Goal: Check status: Check status

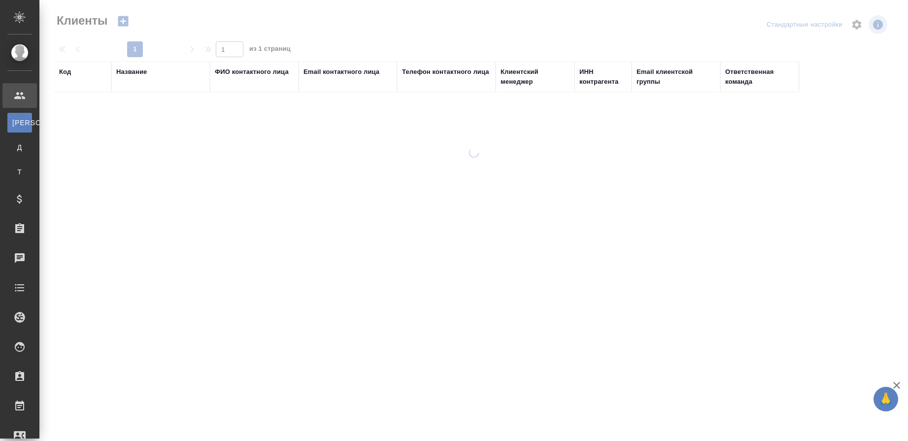
select select "RU"
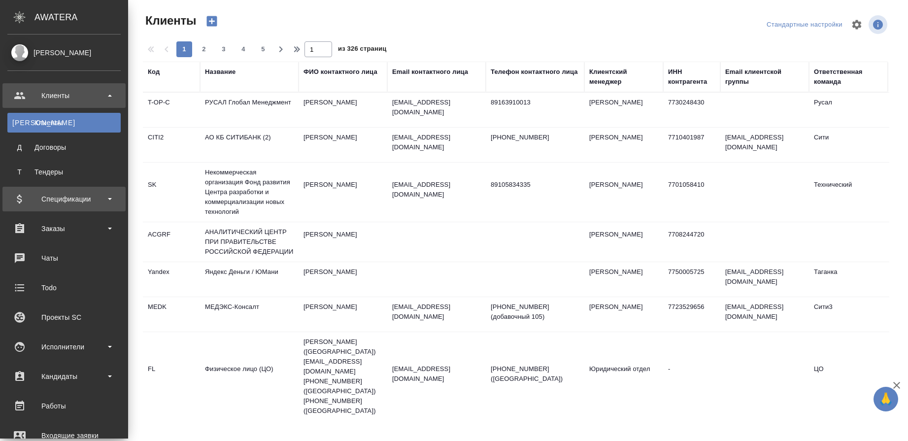
click at [64, 199] on div "Спецификации" at bounding box center [63, 199] width 113 height 15
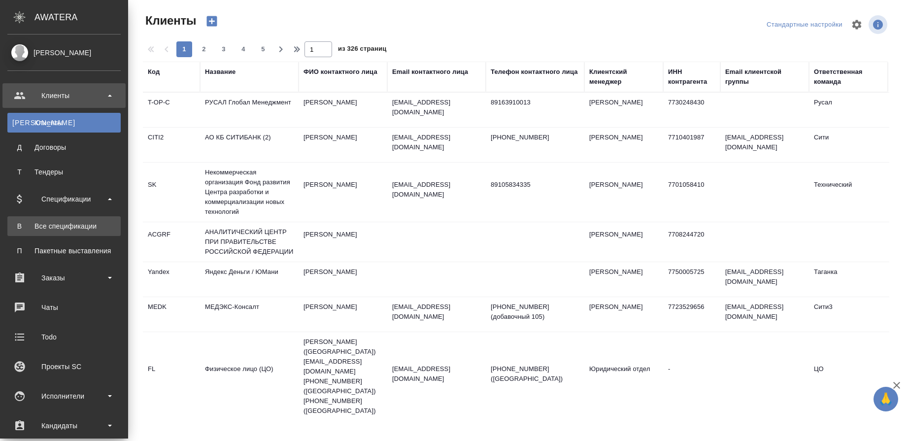
click at [65, 223] on div "Все спецификации" at bounding box center [63, 226] width 103 height 10
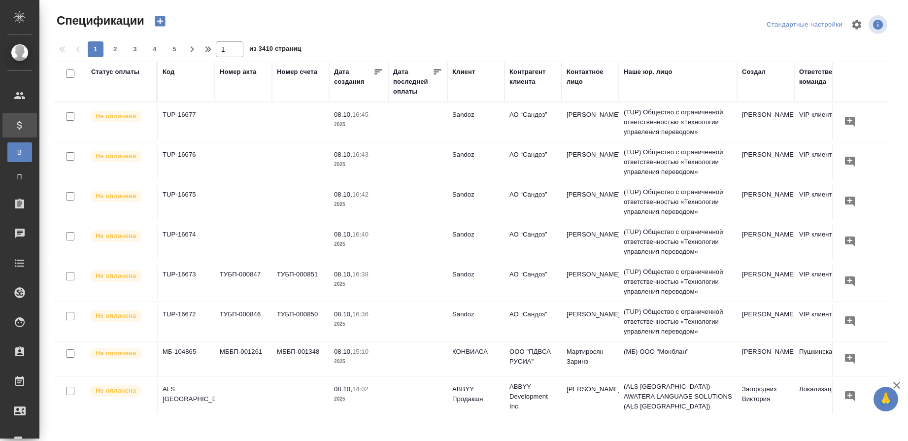
click at [167, 73] on div "Код" at bounding box center [169, 72] width 12 height 10
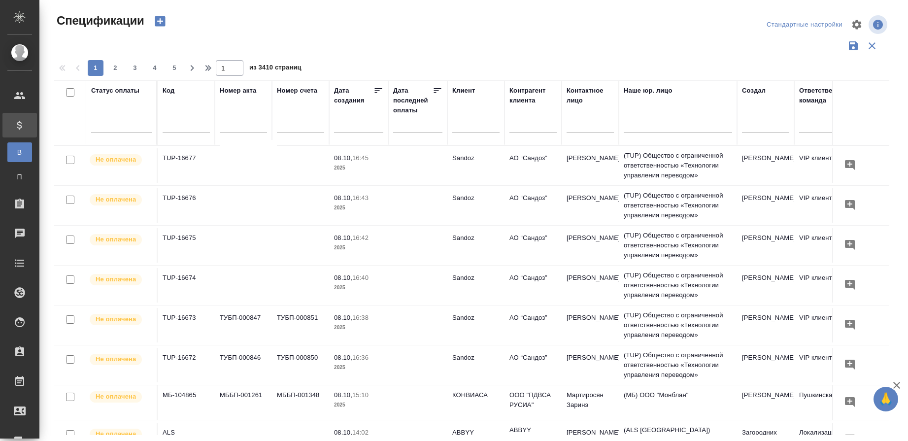
click at [172, 123] on input "text" at bounding box center [186, 126] width 47 height 12
paste input "OTP-12826"
type input "OTP-12826"
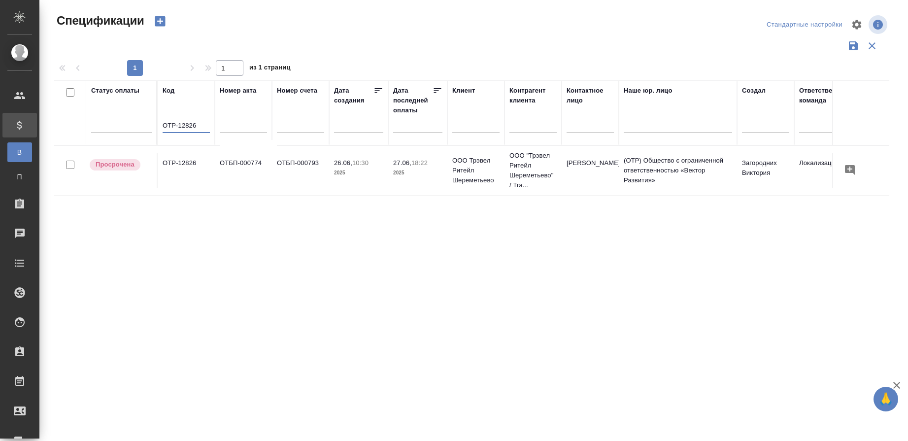
click at [187, 165] on td "OTP-12826" at bounding box center [186, 170] width 57 height 34
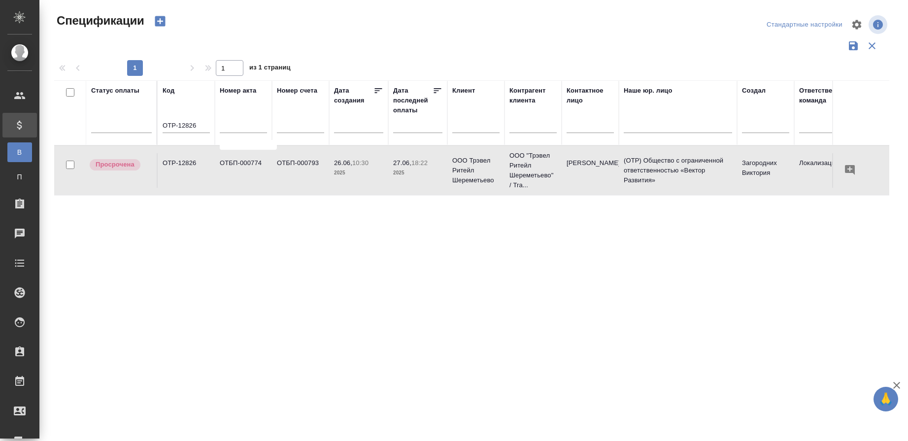
click at [187, 165] on td "OTP-12826" at bounding box center [186, 170] width 57 height 34
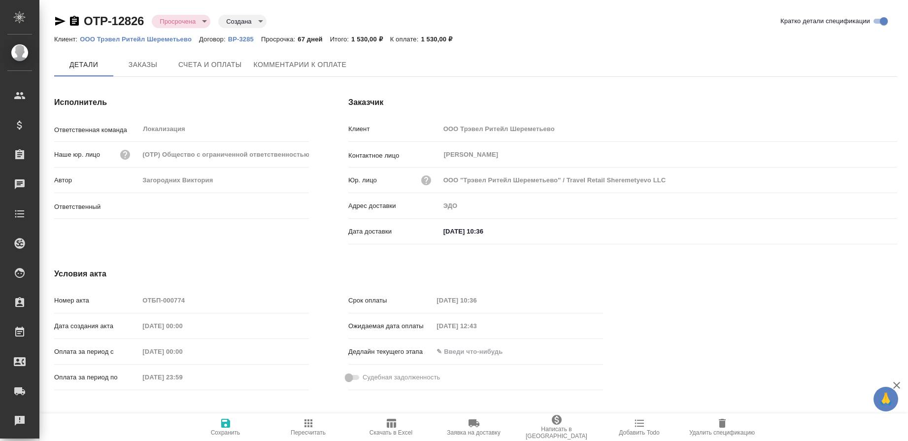
type input "Загородних Виктория"
click at [74, 21] on icon "button" at bounding box center [74, 21] width 12 height 12
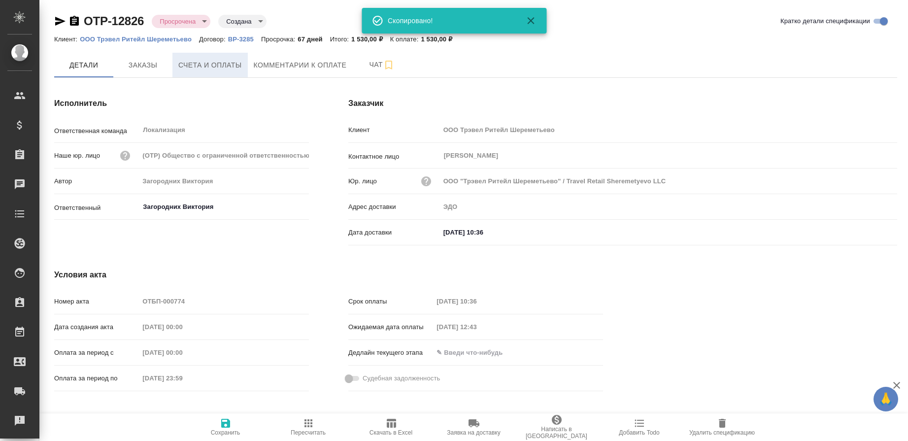
click at [195, 69] on span "Счета и оплаты" at bounding box center [210, 65] width 64 height 12
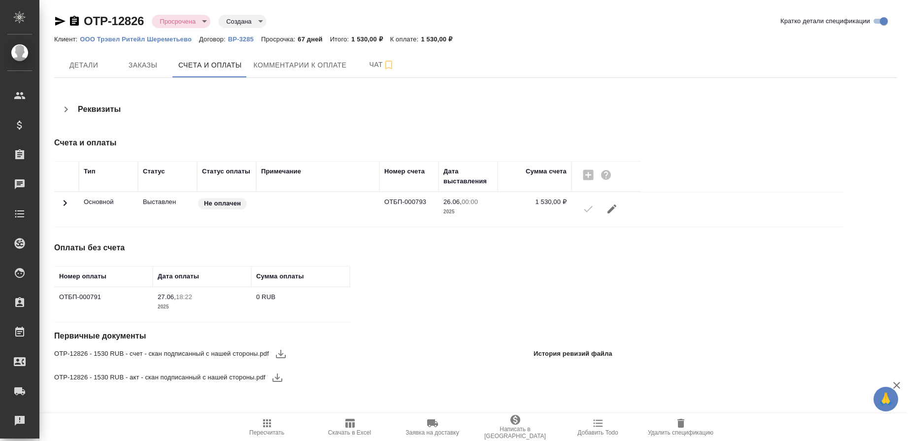
click at [63, 201] on icon at bounding box center [65, 203] width 12 height 12
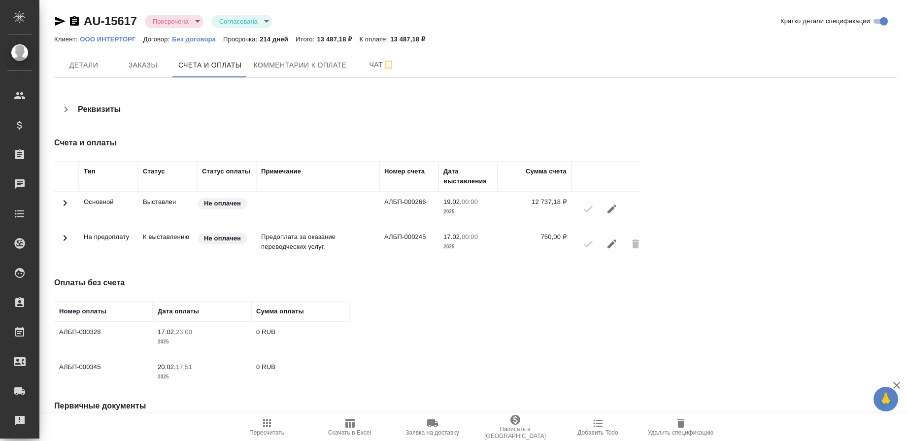
click at [78, 19] on icon "button" at bounding box center [74, 21] width 9 height 10
